Goal: Navigation & Orientation: Find specific page/section

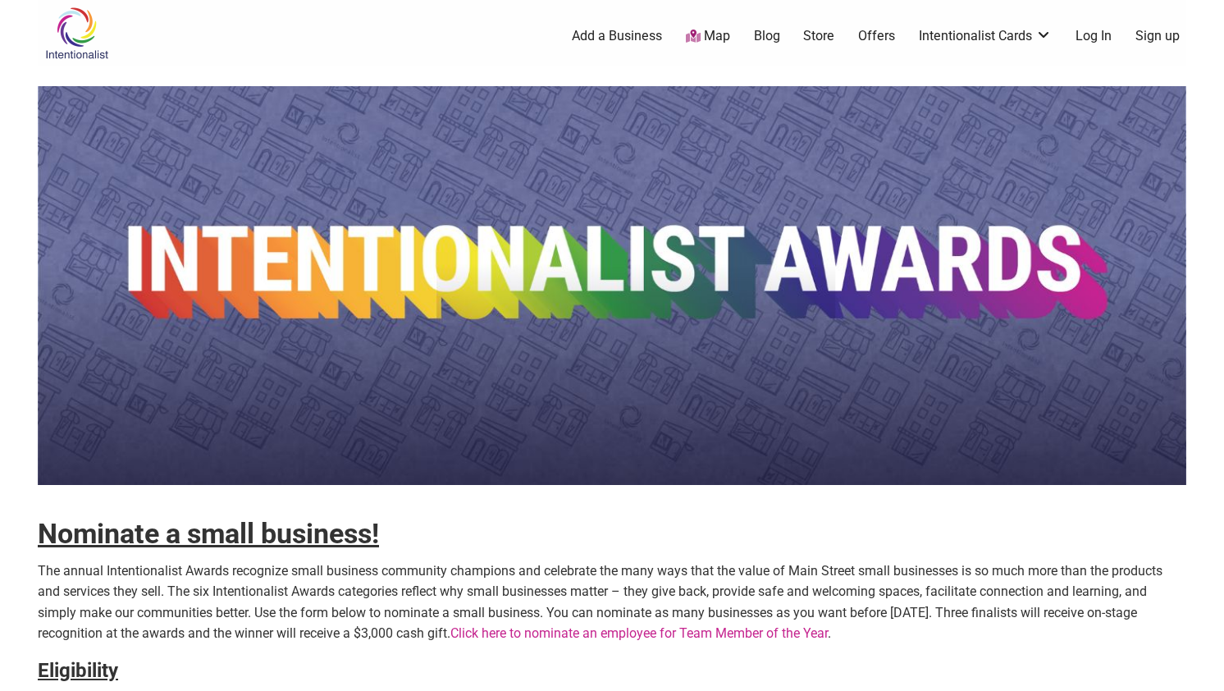
click at [86, 34] on img at bounding box center [77, 33] width 78 height 53
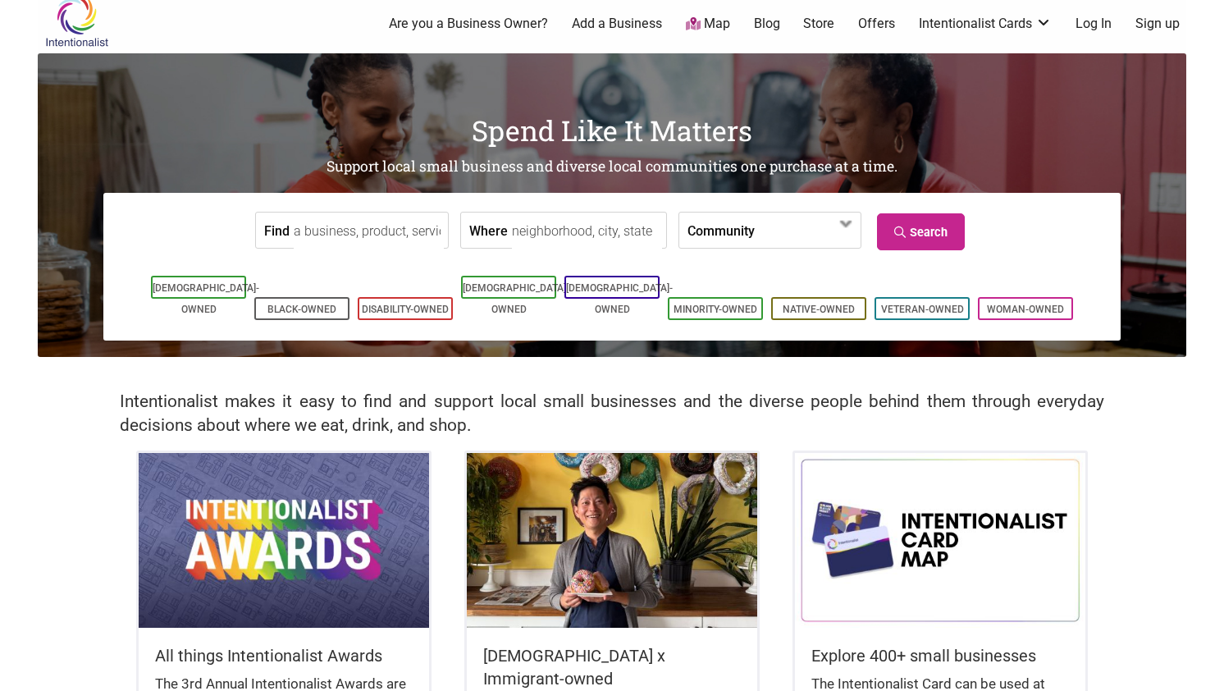
scroll to position [13, 0]
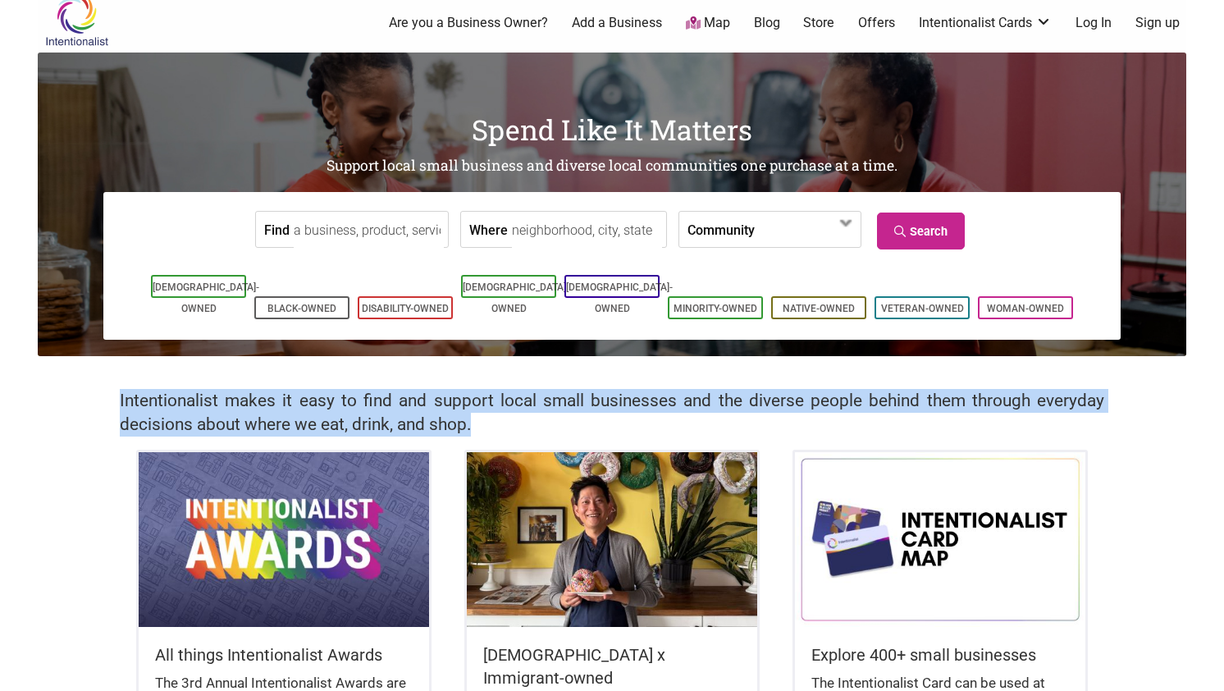
drag, startPoint x: 117, startPoint y: 398, endPoint x: 488, endPoint y: 419, distance: 372.4
click at [488, 419] on div "Intentionalist makes it easy to find and support local small businesses and the…" at bounding box center [612, 403] width 1149 height 94
copy h2 "Intentionalist makes it easy to find and support local small businesses and the…"
